Goal: Navigation & Orientation: Find specific page/section

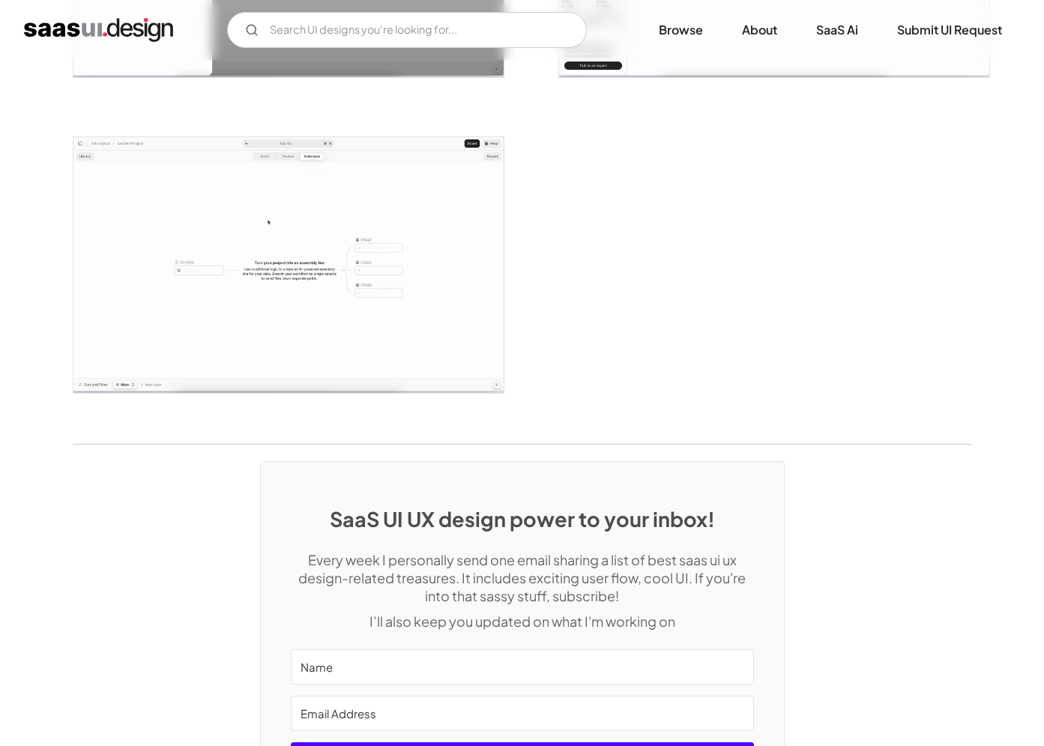
scroll to position [3554, 0]
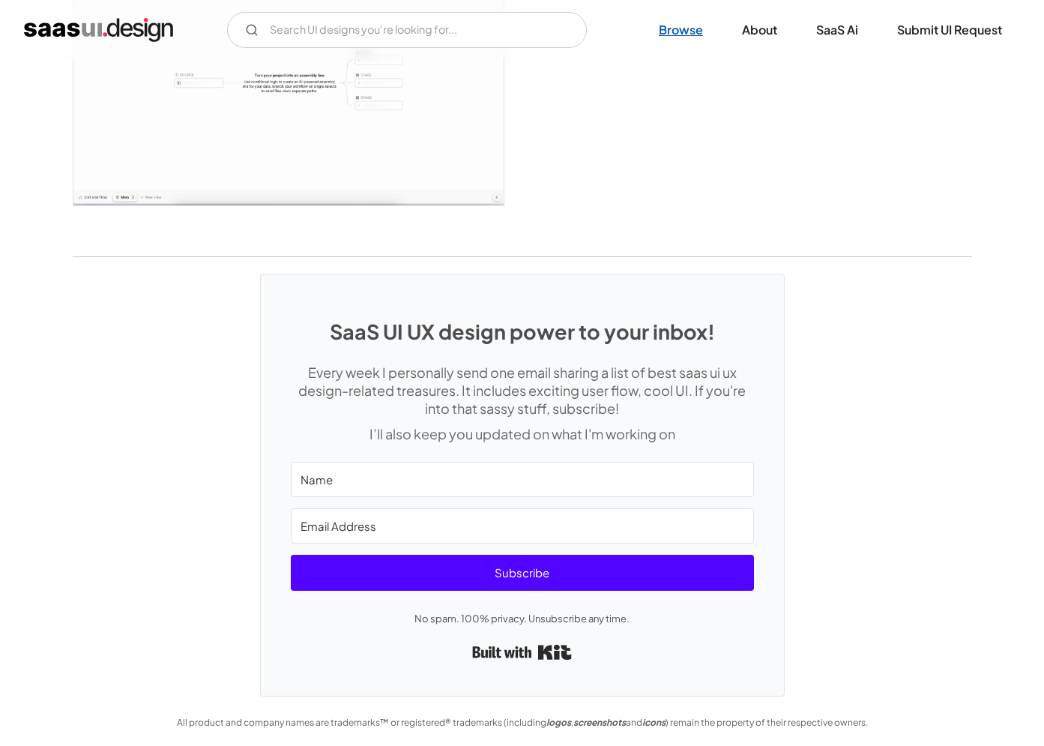
click at [675, 26] on link "Browse" at bounding box center [681, 29] width 80 height 33
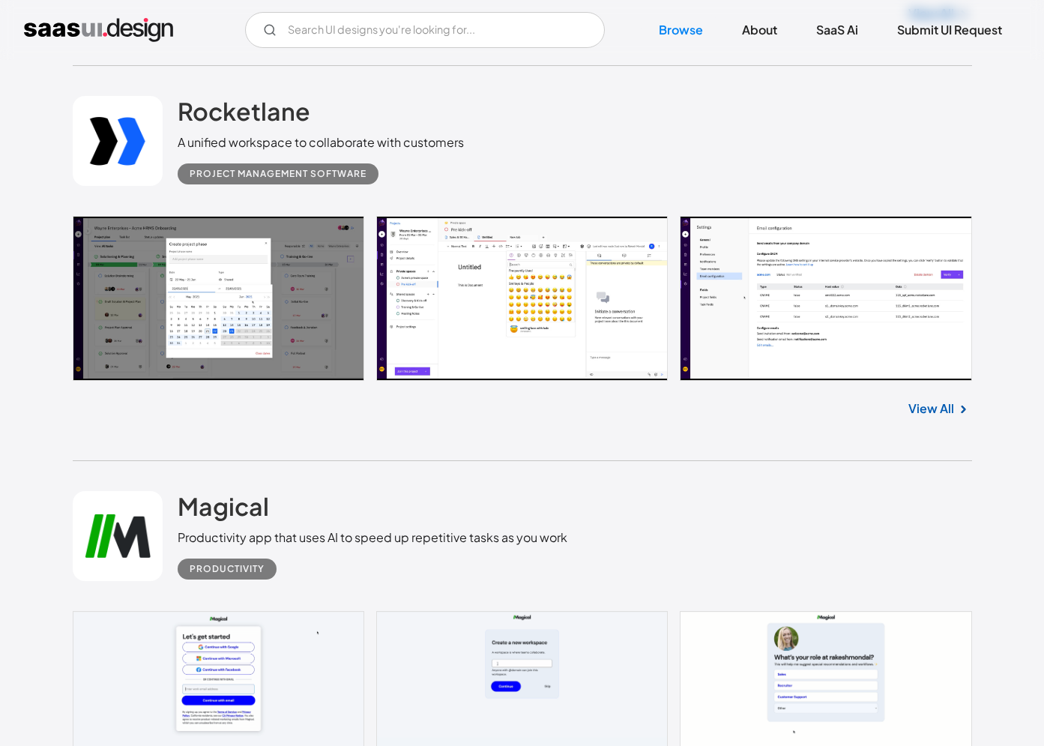
scroll to position [31218, 0]
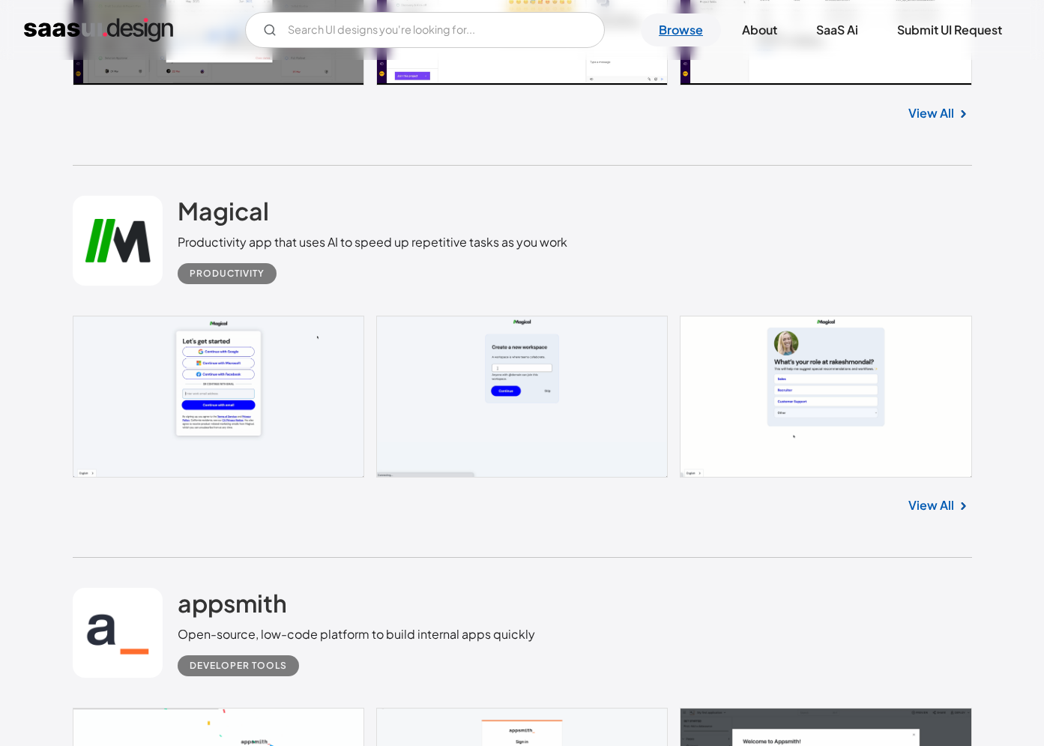
click at [692, 31] on link "Browse" at bounding box center [681, 29] width 80 height 33
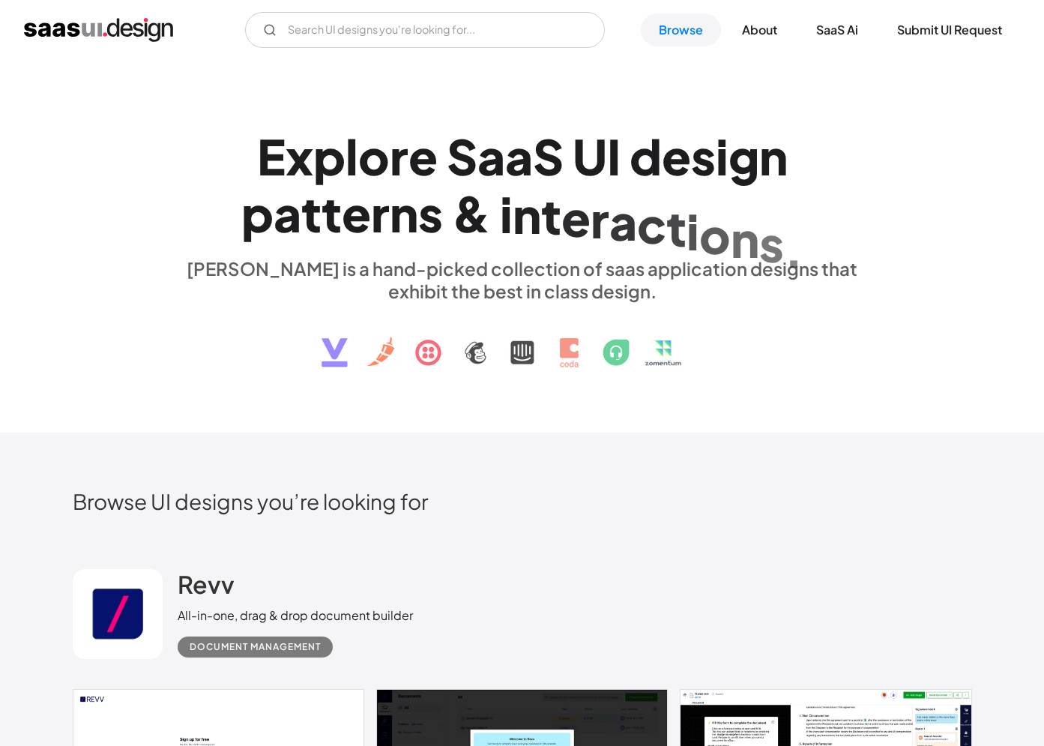
click at [118, 48] on div "V7 Labs Gen AI Application Design Best-in-class data labeling tool. GenAI Close…" at bounding box center [522, 30] width 1044 height 60
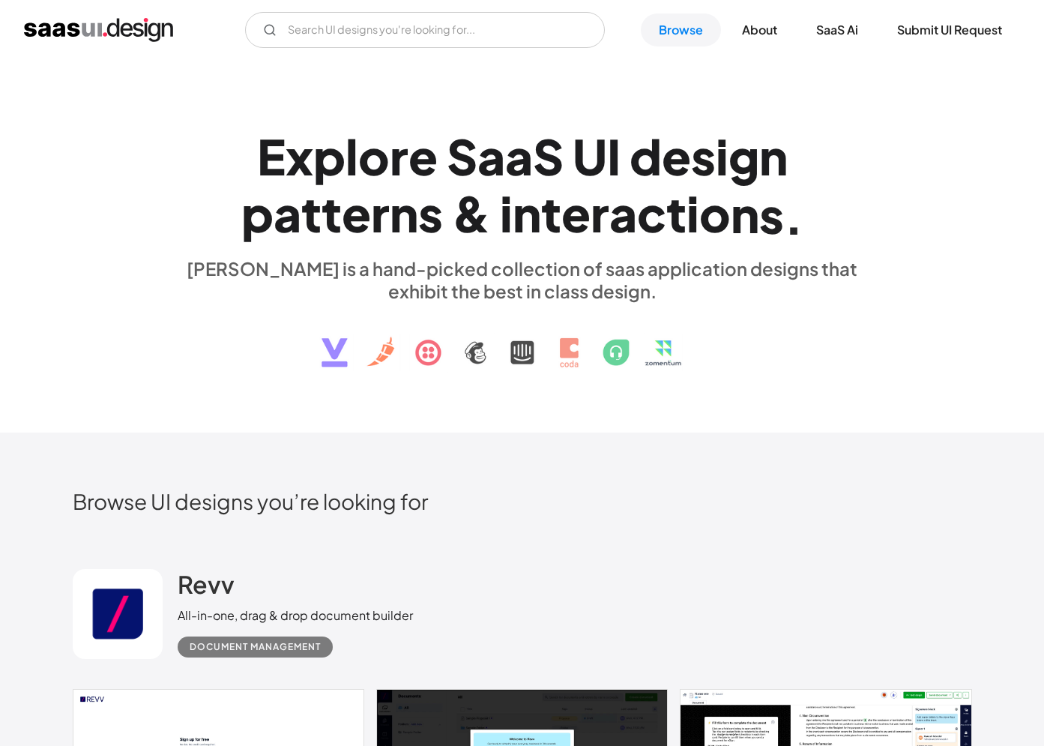
click at [106, 26] on img "home" at bounding box center [98, 30] width 149 height 24
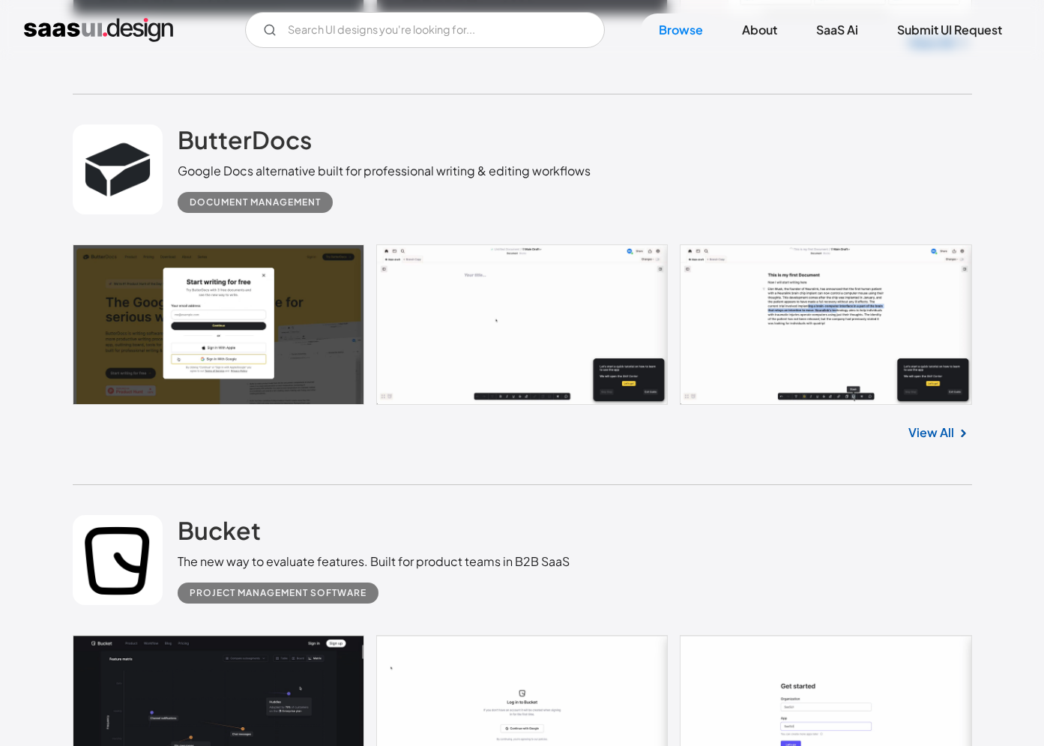
scroll to position [3999, 0]
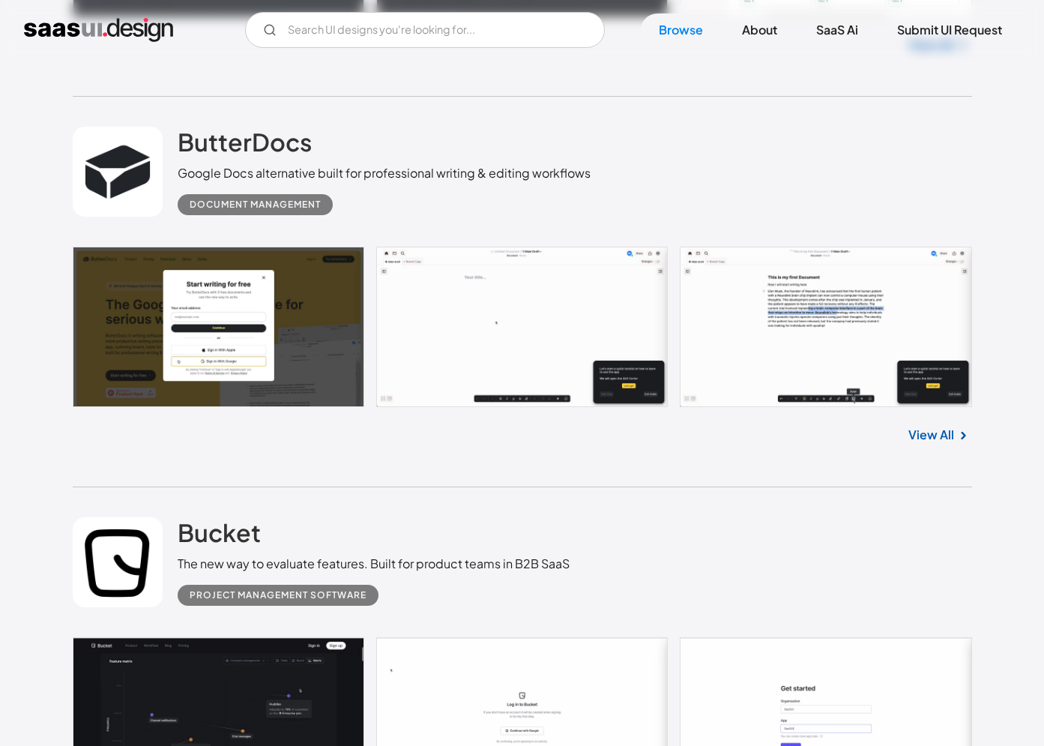
click at [923, 457] on div "View All" at bounding box center [523, 431] width 900 height 49
click at [923, 421] on div "View All" at bounding box center [523, 431] width 900 height 49
click at [926, 441] on link "View All" at bounding box center [932, 435] width 46 height 18
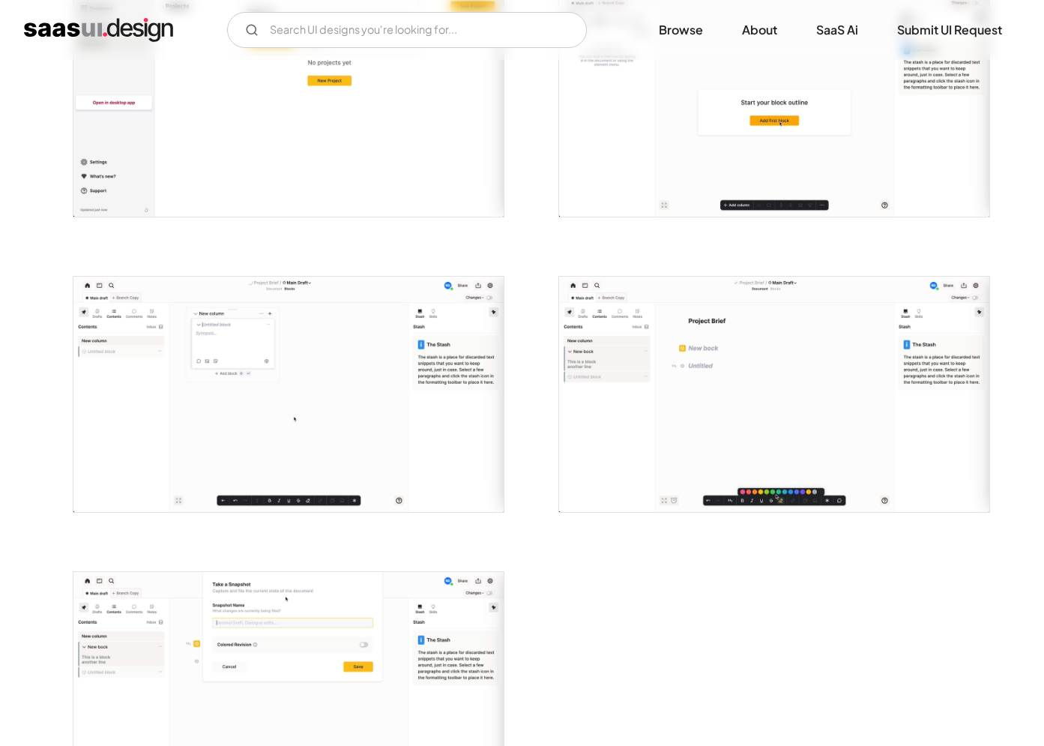
scroll to position [3628, 0]
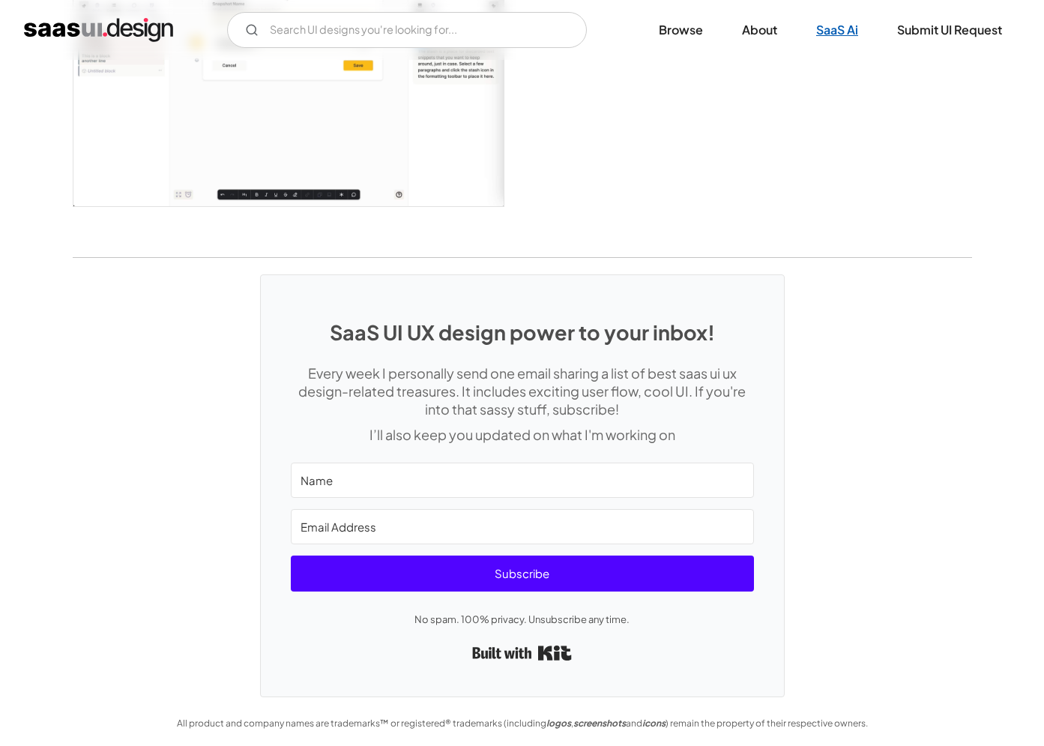
click at [825, 19] on link "SaaS Ai" at bounding box center [837, 29] width 78 height 33
click at [693, 26] on link "Browse" at bounding box center [681, 29] width 80 height 33
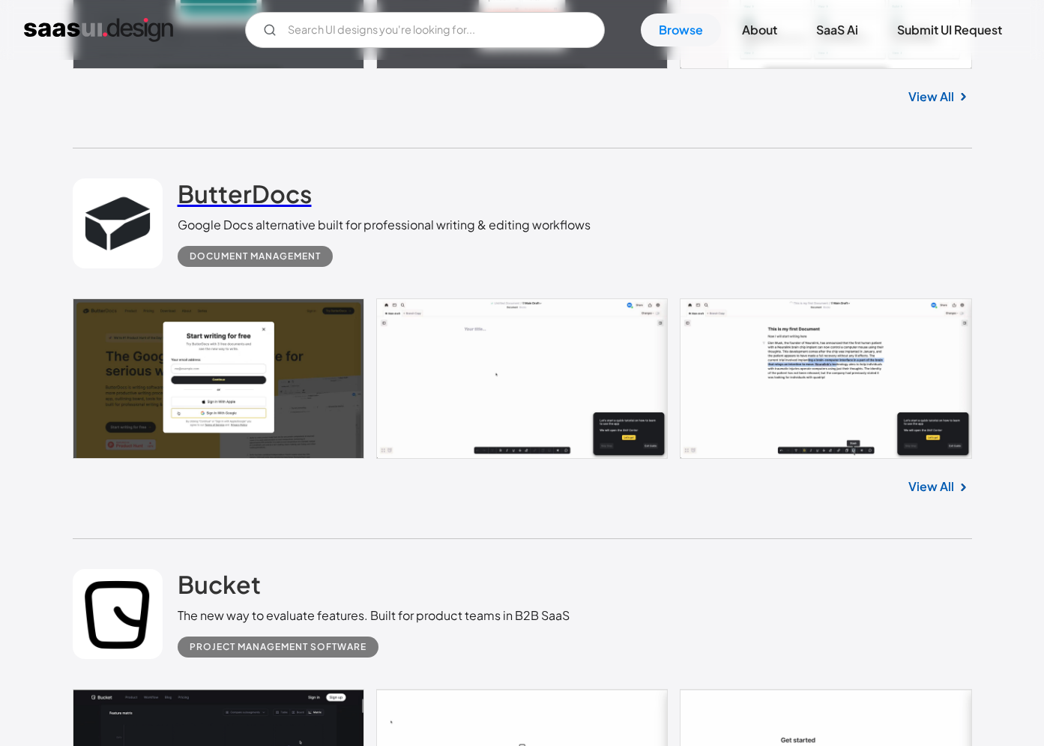
scroll to position [4102, 0]
